Goal: Information Seeking & Learning: Learn about a topic

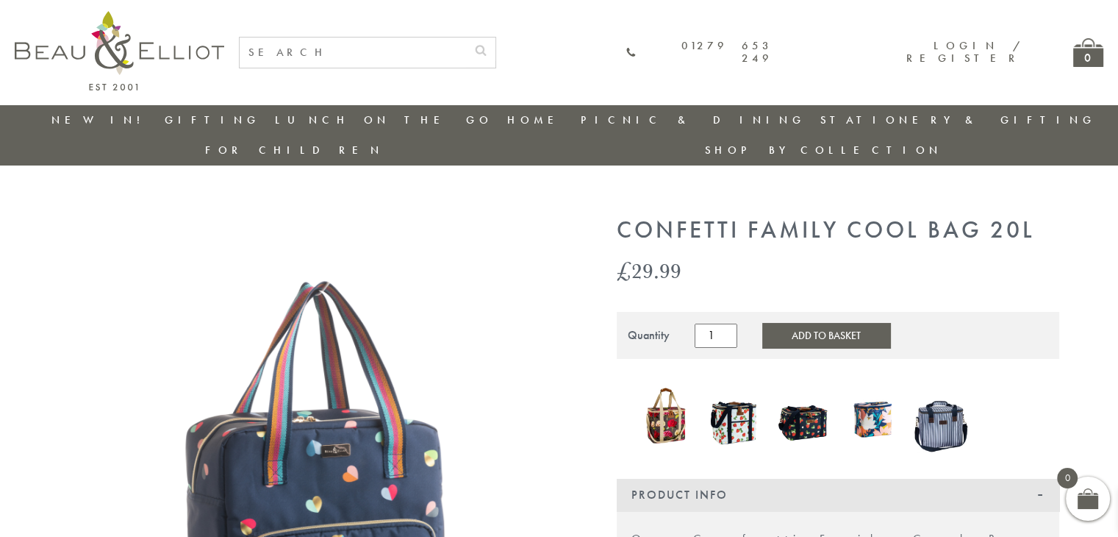
click at [466, 56] on input "text" at bounding box center [353, 52] width 226 height 30
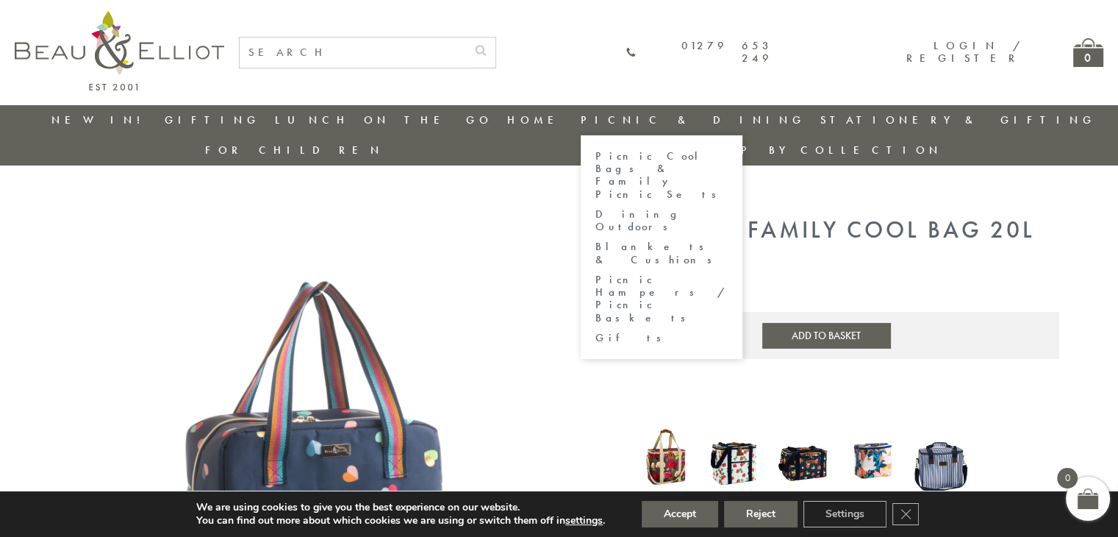
click at [581, 113] on link "Picnic & Dining" at bounding box center [693, 119] width 225 height 15
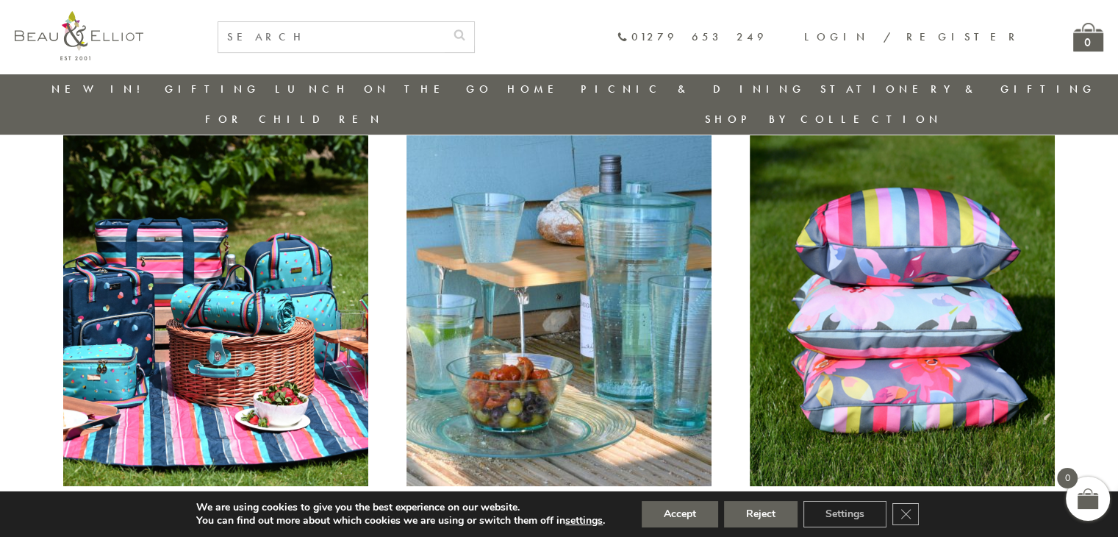
scroll to position [542, 0]
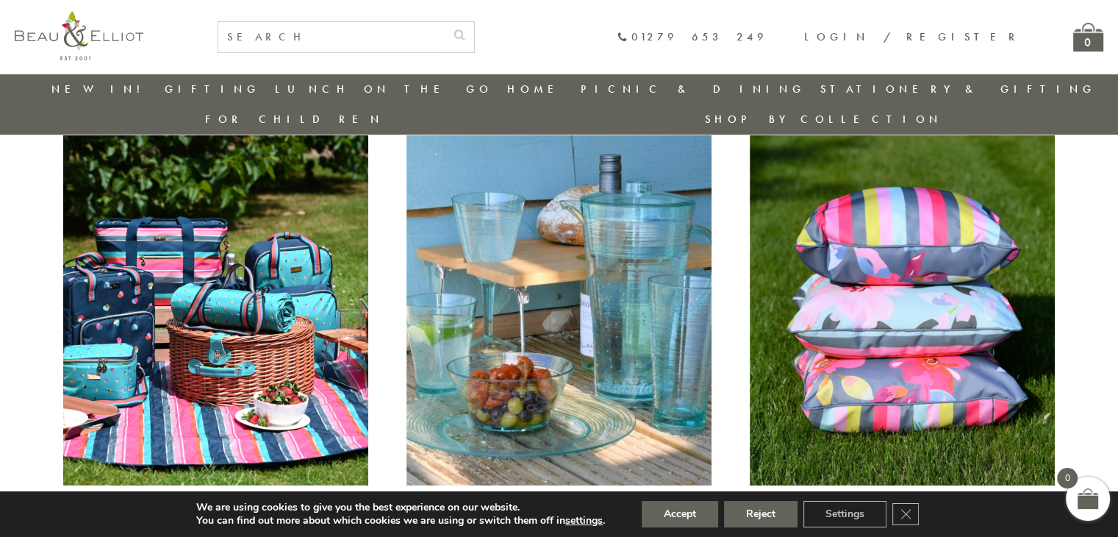
click at [175, 266] on img at bounding box center [215, 308] width 305 height 353
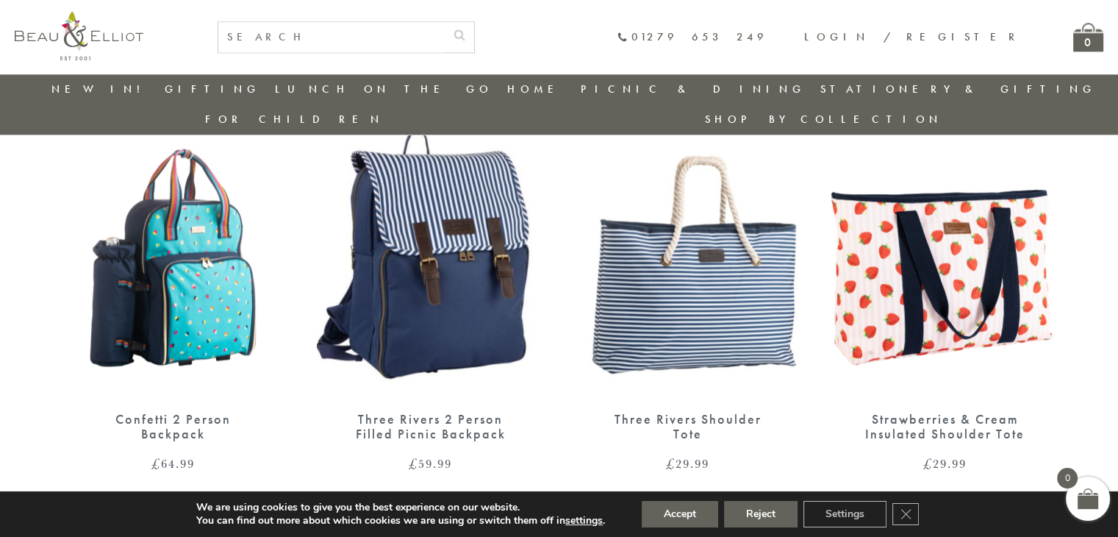
scroll to position [1902, 0]
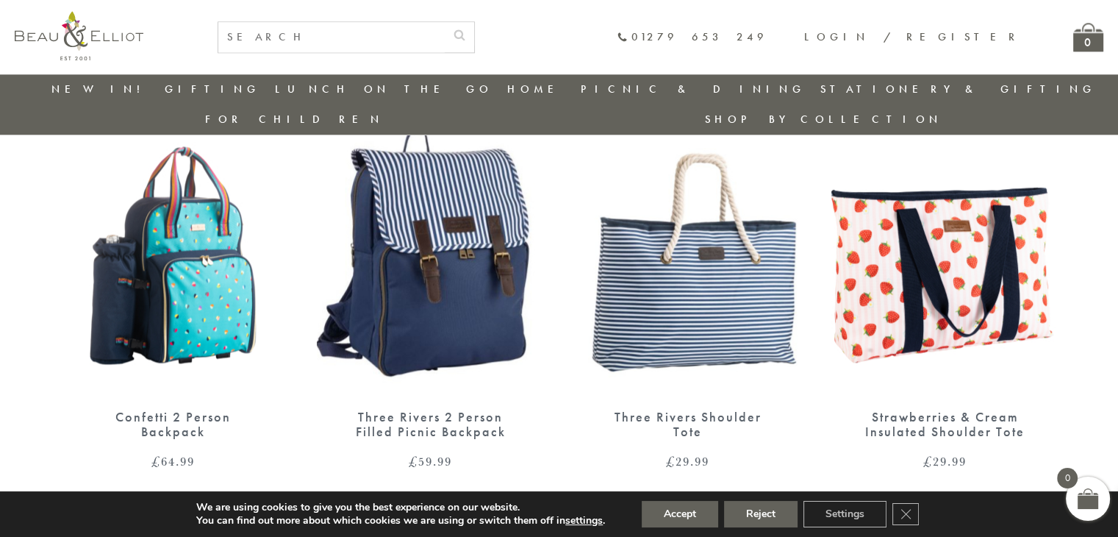
click at [221, 234] on img at bounding box center [174, 248] width 228 height 294
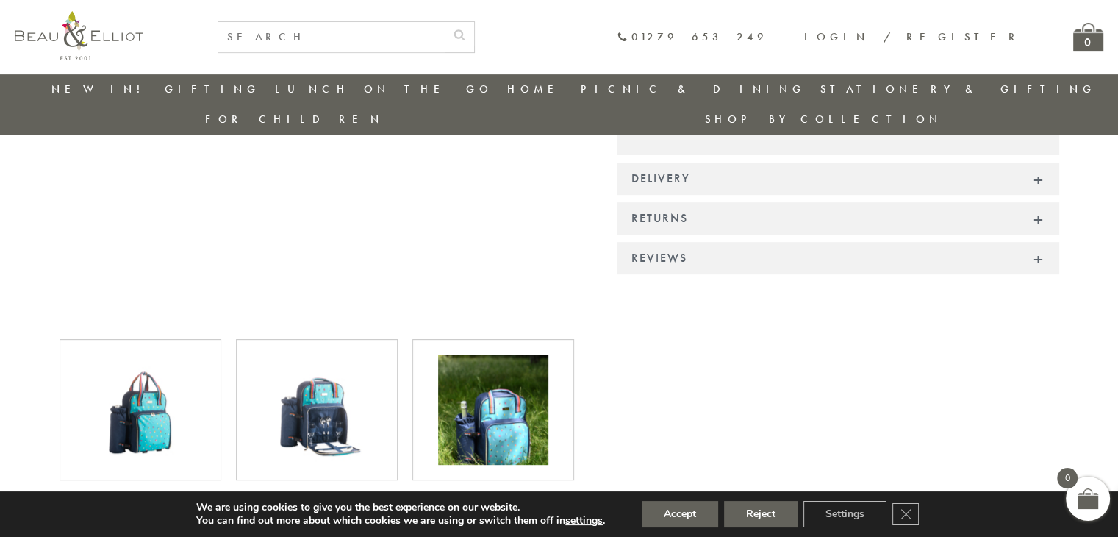
scroll to position [640, 0]
click at [320, 404] on img at bounding box center [317, 409] width 110 height 110
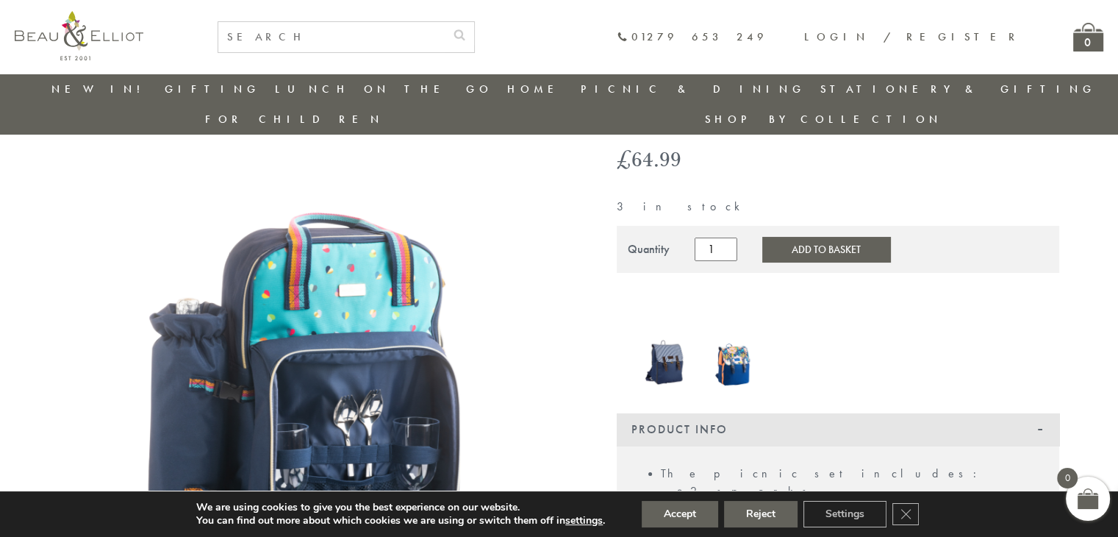
scroll to position [76, 0]
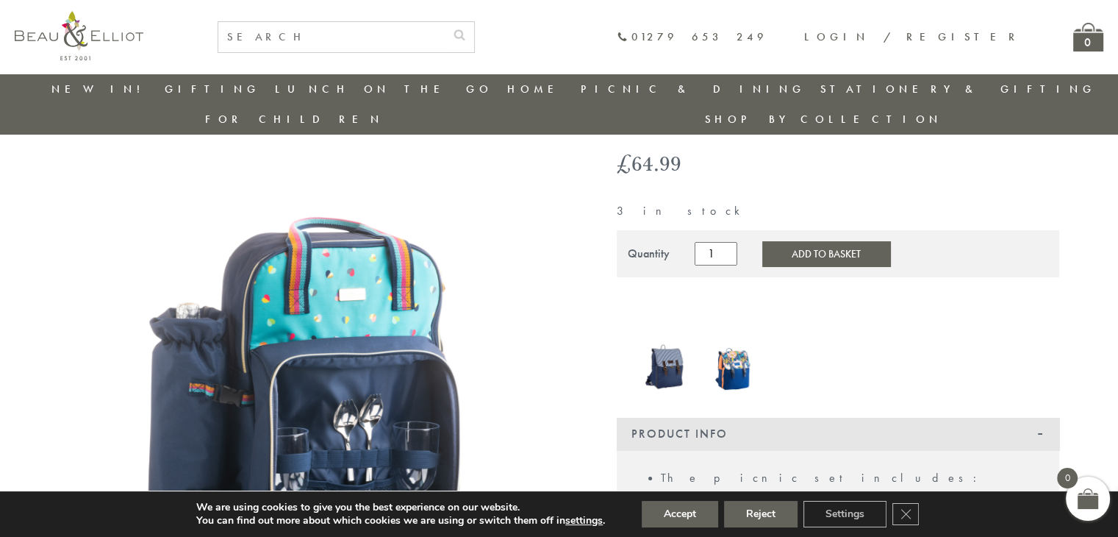
click at [669, 340] on img at bounding box center [666, 366] width 54 height 52
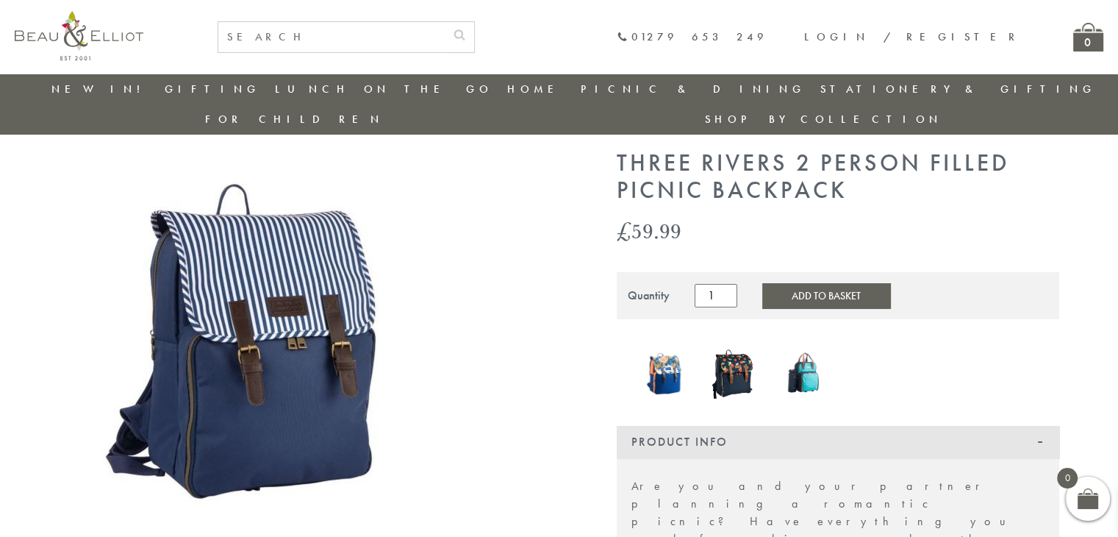
scroll to position [37, 0]
